Goal: Find specific page/section: Find specific page/section

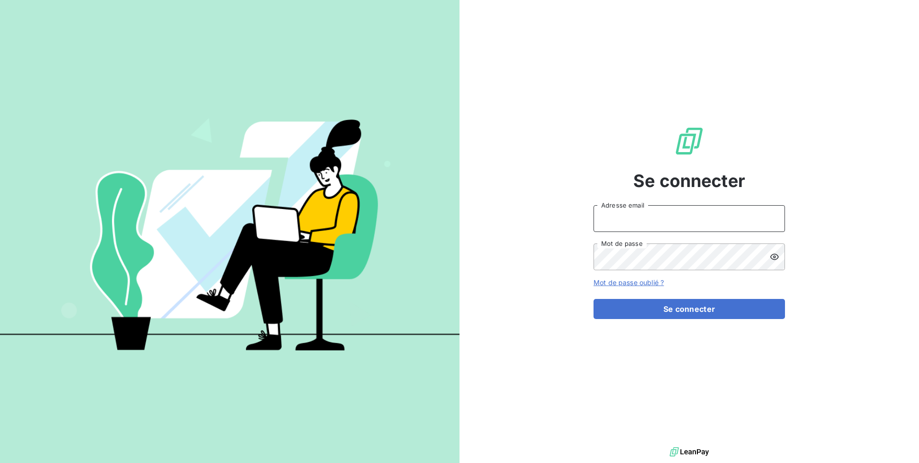
click at [621, 224] on input "Adresse email" at bounding box center [688, 218] width 191 height 27
type input "admin@saorgatec"
click at [593, 299] on button "Se connecter" at bounding box center [688, 309] width 191 height 20
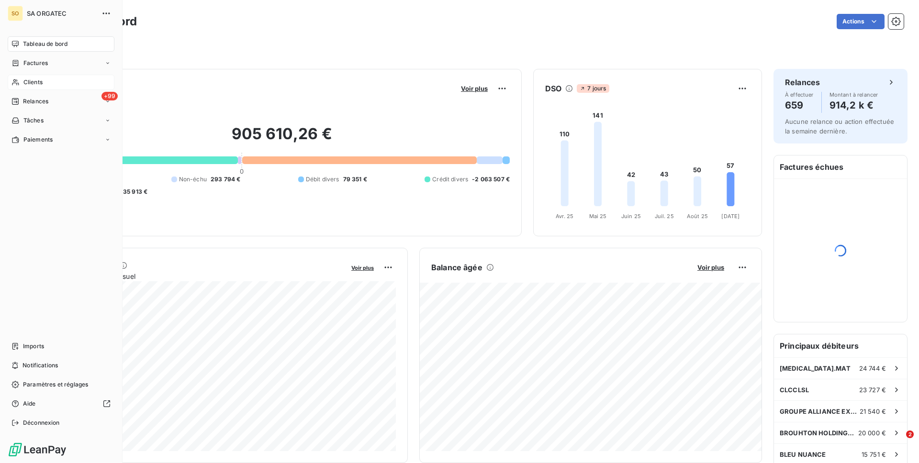
click at [45, 85] on div "Clients" at bounding box center [61, 82] width 107 height 15
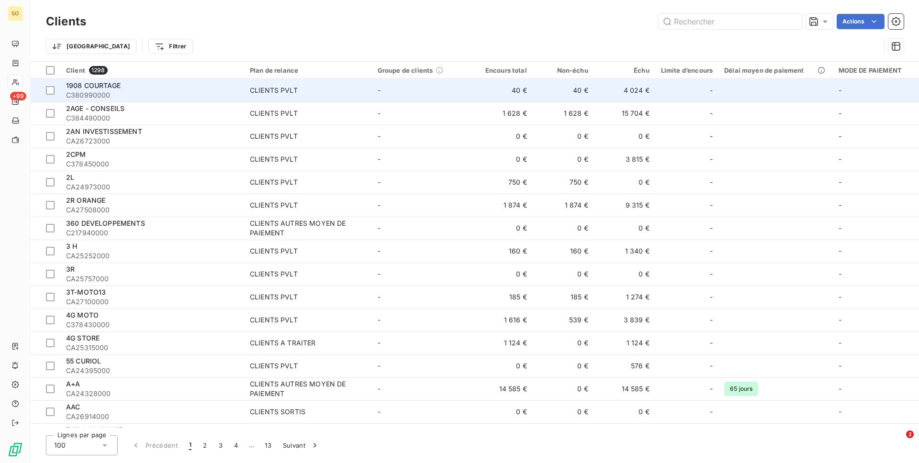
click at [200, 90] on span "C380990000" at bounding box center [152, 95] width 172 height 10
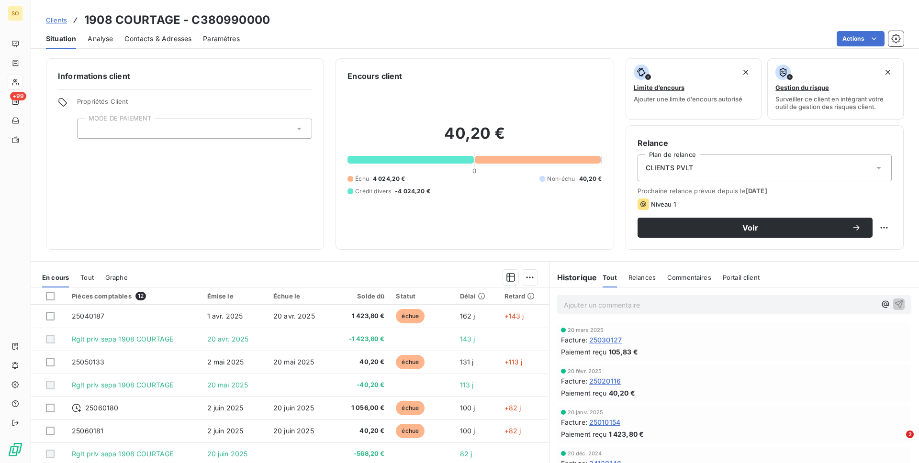
click at [197, 19] on h3 "1908 COURTAGE - C380990000" at bounding box center [177, 19] width 186 height 17
copy h3 "C380990000"
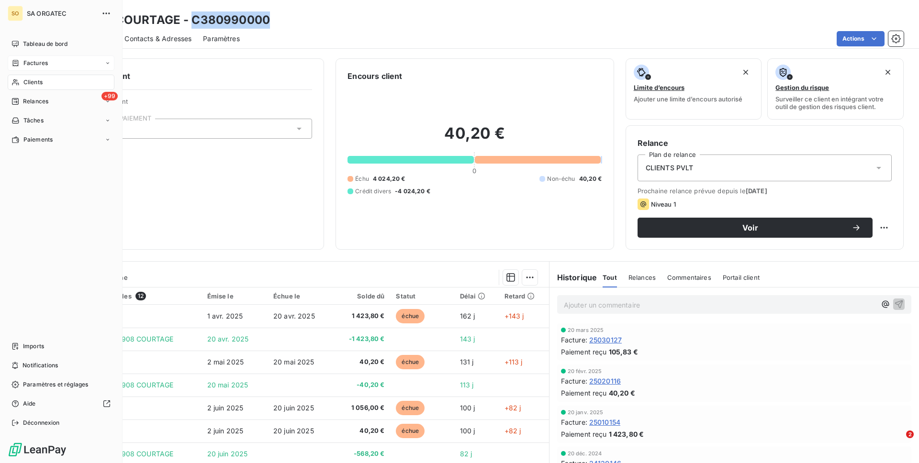
click at [36, 56] on div "Factures" at bounding box center [61, 63] width 107 height 15
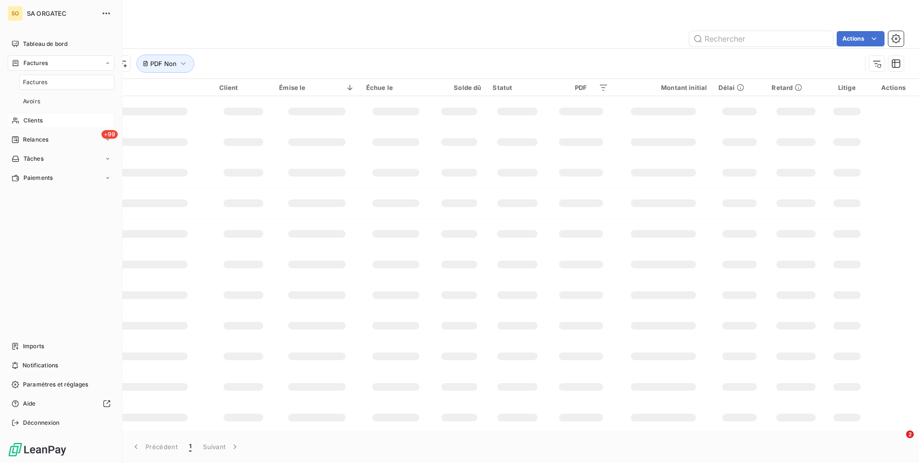
click at [40, 121] on span "Clients" at bounding box center [32, 120] width 19 height 9
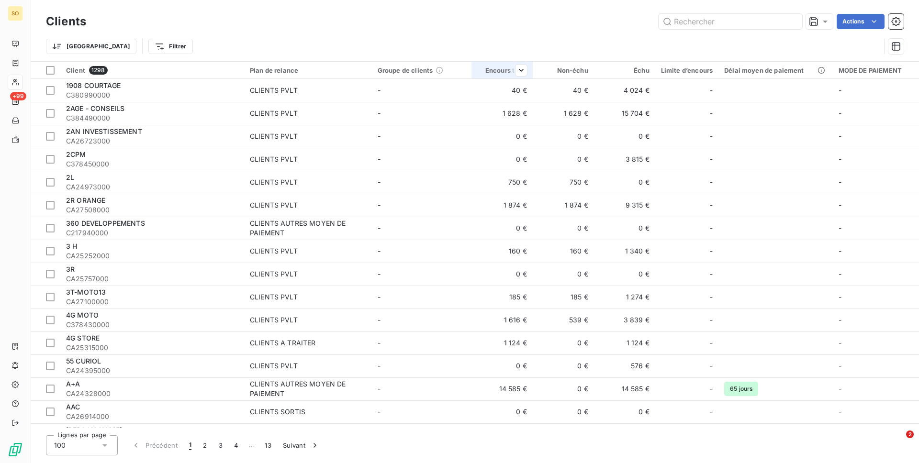
click at [517, 77] on th "Encours total" at bounding box center [501, 70] width 61 height 17
click at [506, 107] on span "Trier par ordre décroissant" at bounding box center [473, 112] width 85 height 10
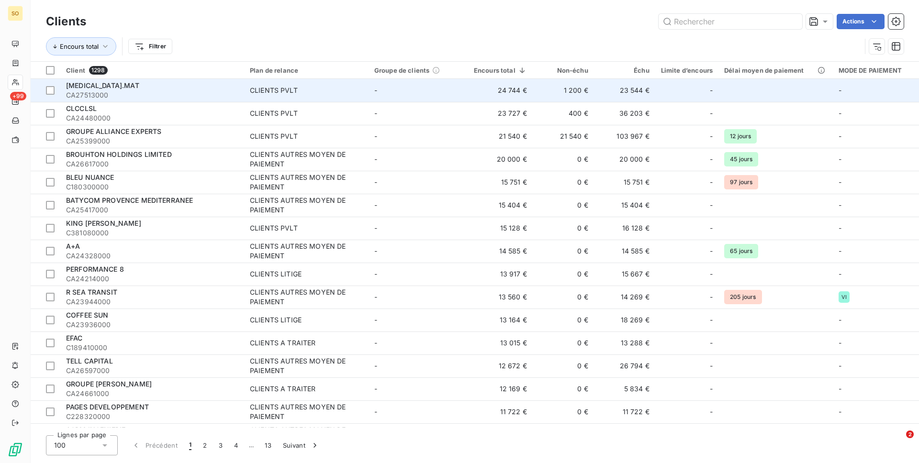
click at [141, 97] on span "CA27513000" at bounding box center [152, 95] width 172 height 10
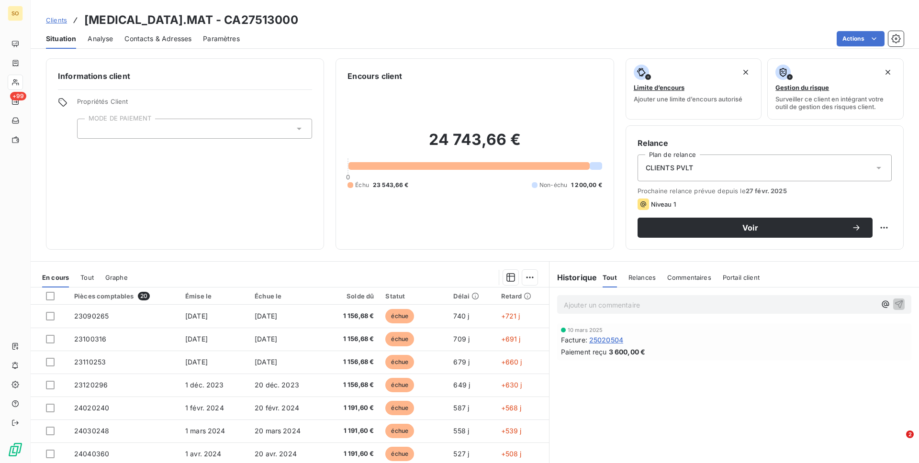
click at [186, 13] on h3 "[MEDICAL_DATA].MAT - CA27513000" at bounding box center [191, 19] width 214 height 17
click at [199, 22] on h3 "[MEDICAL_DATA].MAT - CA27513000" at bounding box center [191, 19] width 214 height 17
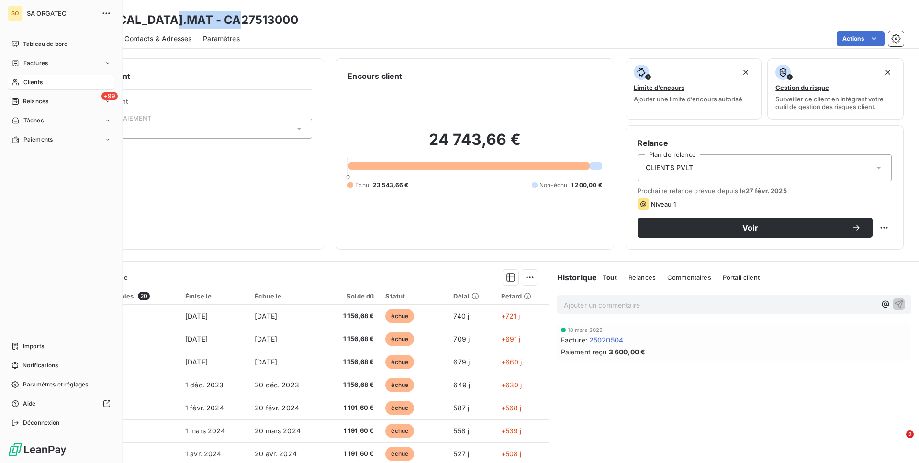
click at [33, 87] on div "Clients" at bounding box center [61, 82] width 107 height 15
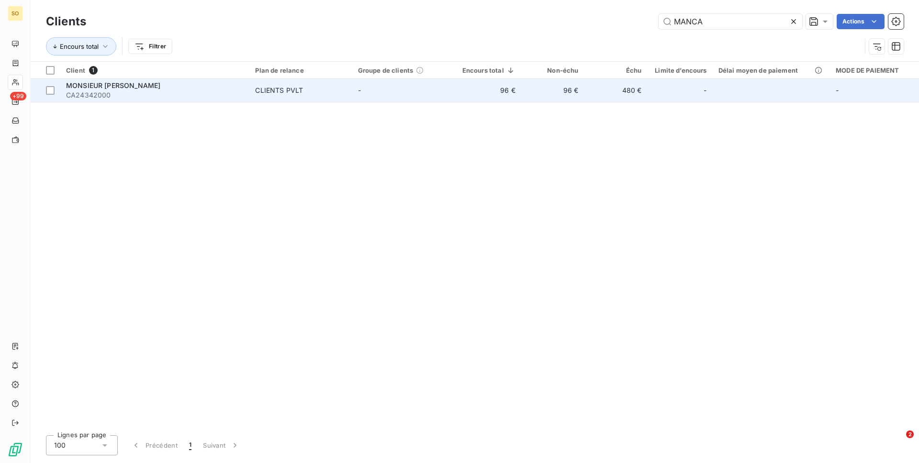
type input "MANCA"
click at [133, 88] on span "MONSIEUR [PERSON_NAME]" at bounding box center [113, 85] width 94 height 8
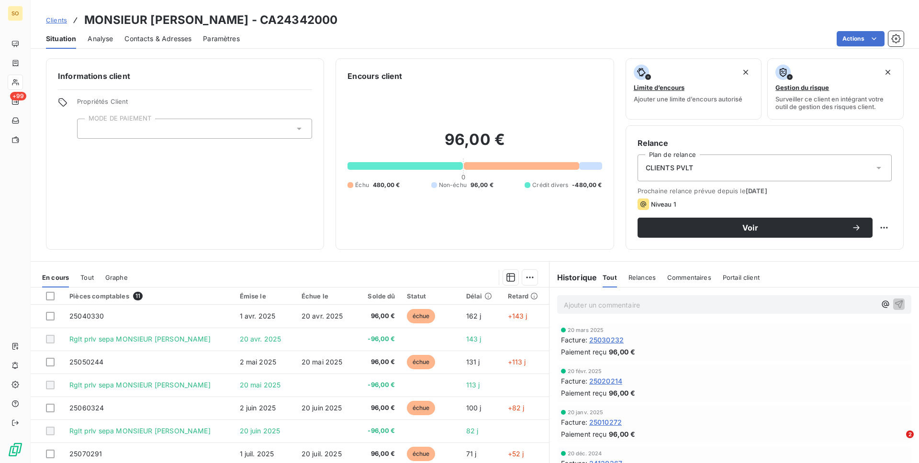
click at [305, 21] on h3 "MONSIEUR [PERSON_NAME] - CA24342000" at bounding box center [210, 19] width 253 height 17
copy h3 "CA24342000"
click at [311, 19] on h3 "MONSIEUR [PERSON_NAME] - CA24342000" at bounding box center [210, 19] width 253 height 17
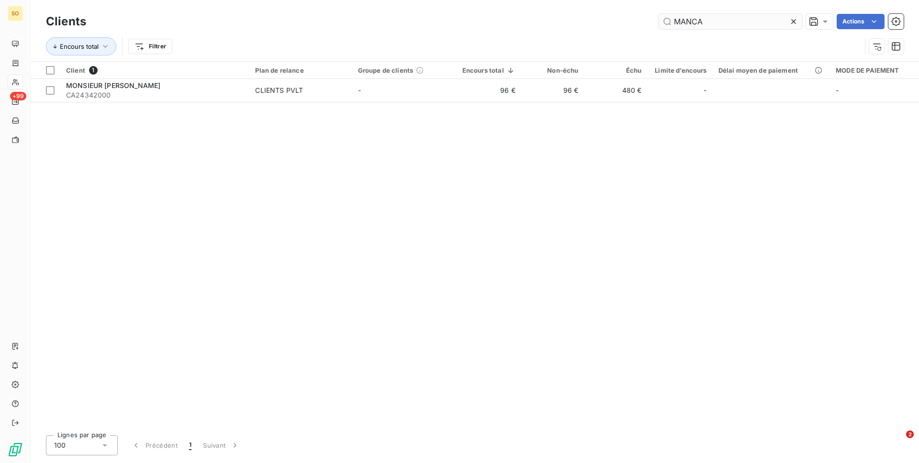
click at [699, 22] on input "MANCA" at bounding box center [731, 21] width 144 height 15
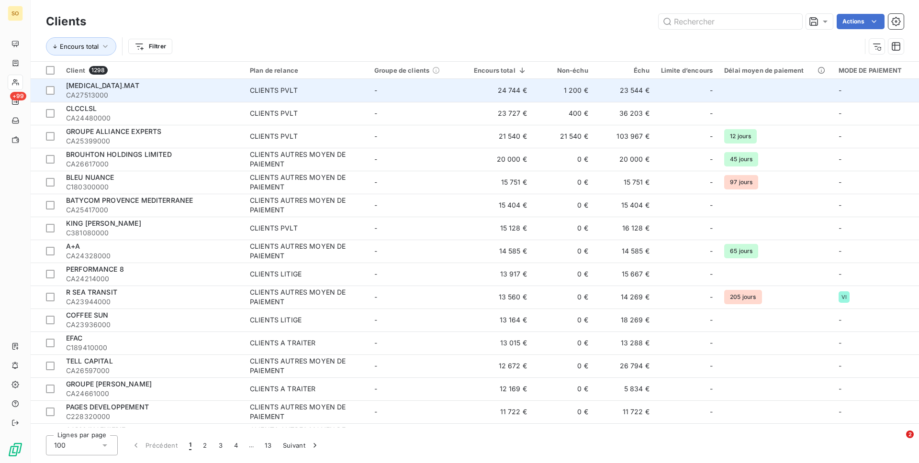
click at [356, 91] on span "CLIENTS PVLT" at bounding box center [306, 91] width 113 height 10
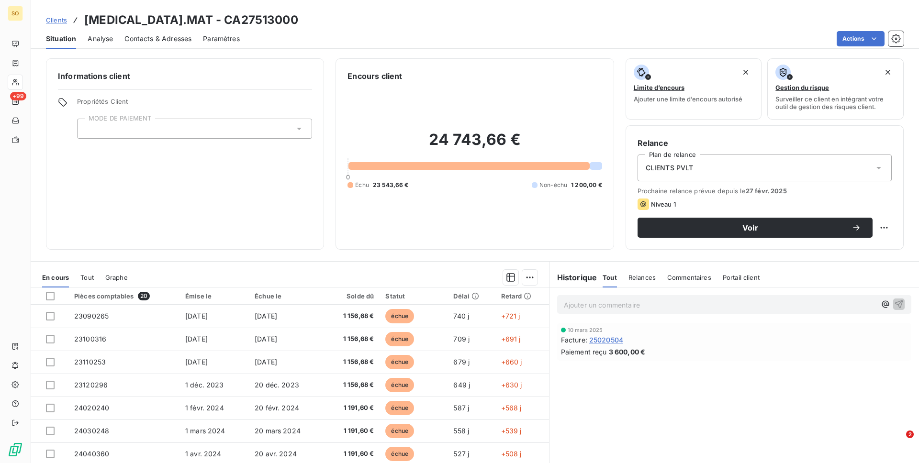
click at [205, 19] on h3 "[MEDICAL_DATA].MAT - CA27513000" at bounding box center [191, 19] width 214 height 17
copy h3 "CA27513000"
drag, startPoint x: 83, startPoint y: 21, endPoint x: 244, endPoint y: 22, distance: 160.8
click at [245, 22] on h3 "[MEDICAL_DATA].MAT - CA27513000" at bounding box center [191, 19] width 214 height 17
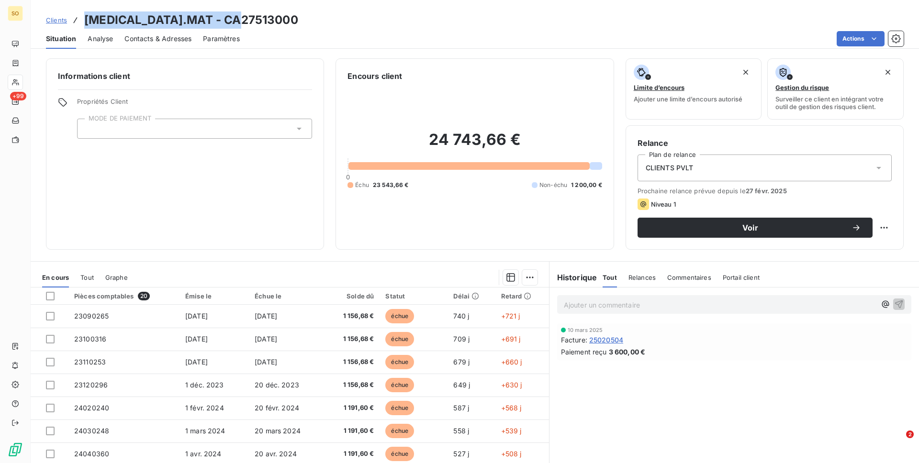
copy h3 "[MEDICAL_DATA].MAT - CA27513000"
